Goal: Task Accomplishment & Management: Manage account settings

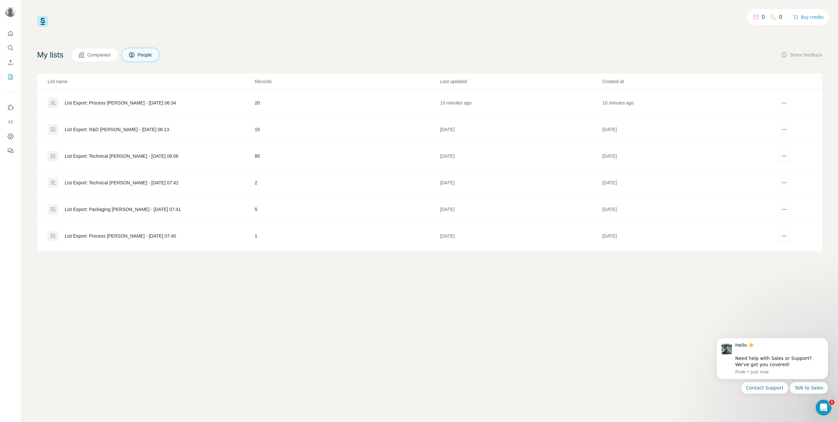
click at [125, 103] on div "List Export: Process [PERSON_NAME] - [DATE] 06:34" at bounding box center [120, 103] width 111 height 7
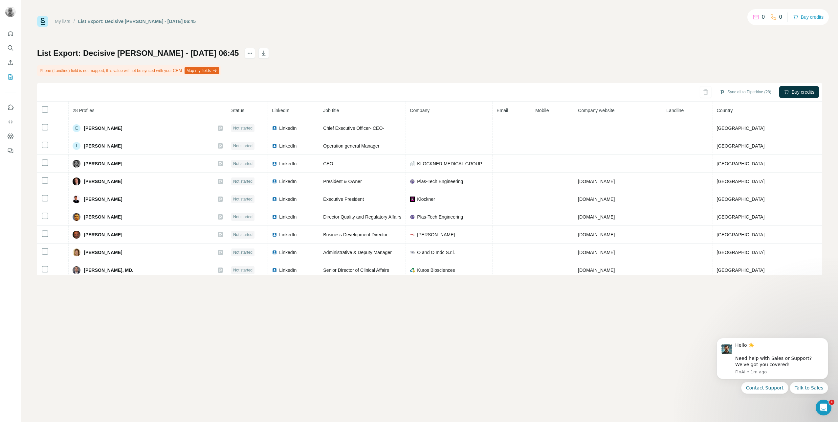
click at [469, 112] on th "Company" at bounding box center [449, 110] width 87 height 18
click at [403, 105] on th "Job title" at bounding box center [362, 110] width 87 height 18
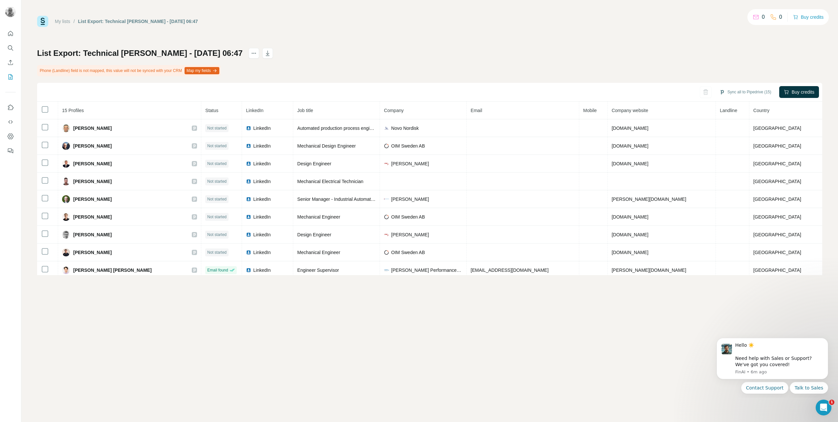
click at [68, 19] on link "My lists" at bounding box center [62, 21] width 15 height 5
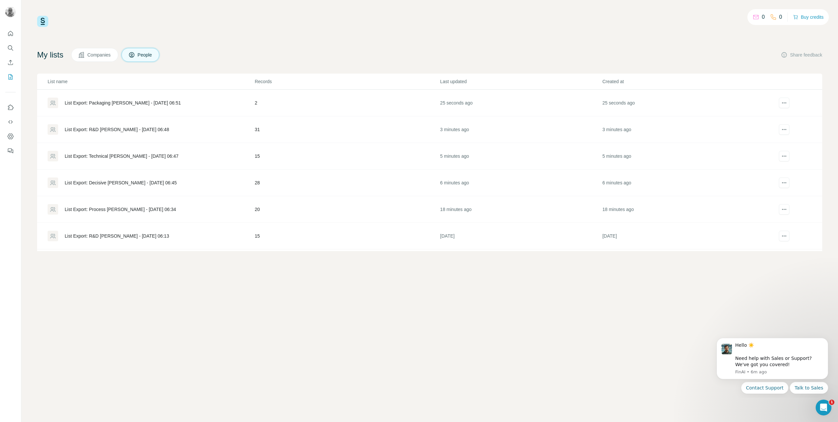
click at [100, 183] on div "List Export: Decisive [PERSON_NAME] - [DATE] 06:45" at bounding box center [121, 182] width 112 height 7
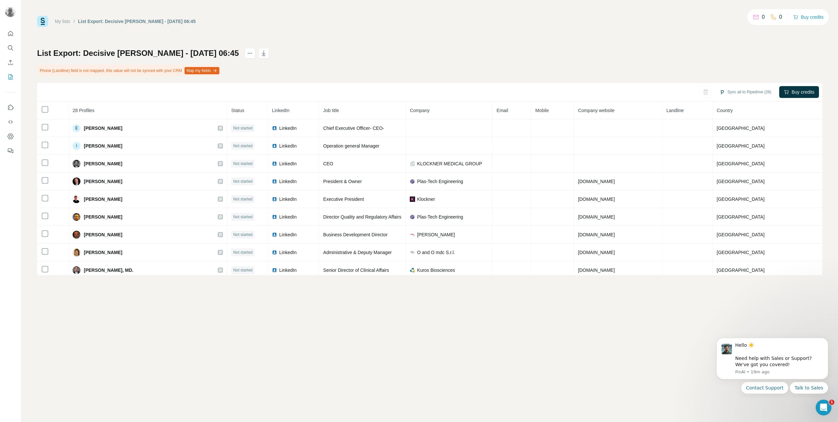
click at [64, 22] on link "My lists" at bounding box center [62, 21] width 15 height 5
